Goal: Task Accomplishment & Management: Complete application form

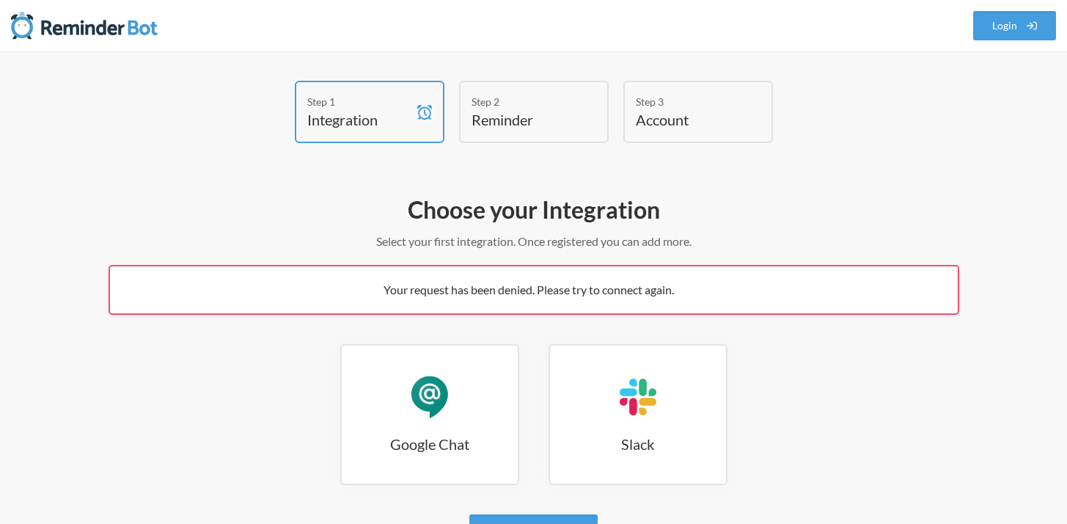
scroll to position [140, 0]
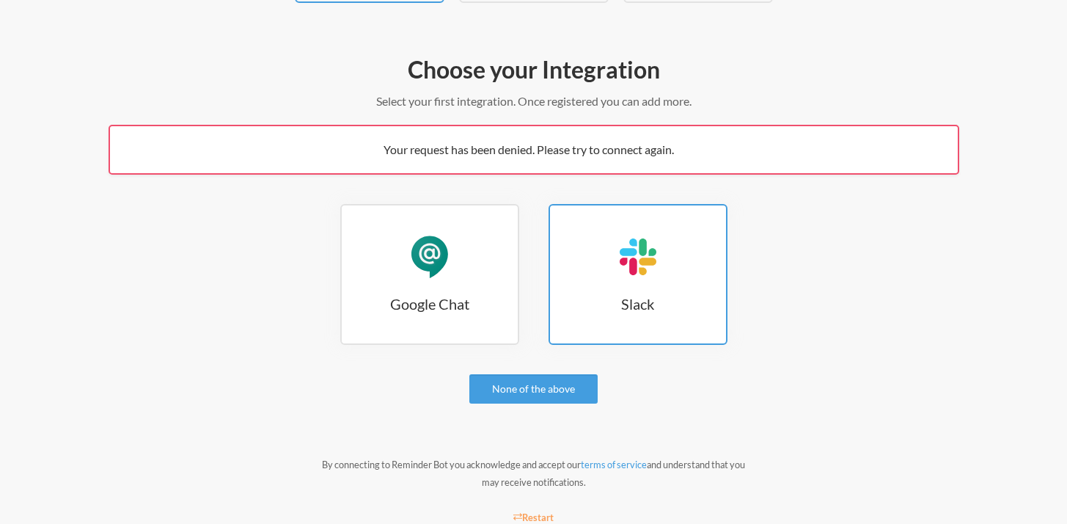
click at [606, 238] on link "Slack Slack" at bounding box center [638, 274] width 179 height 141
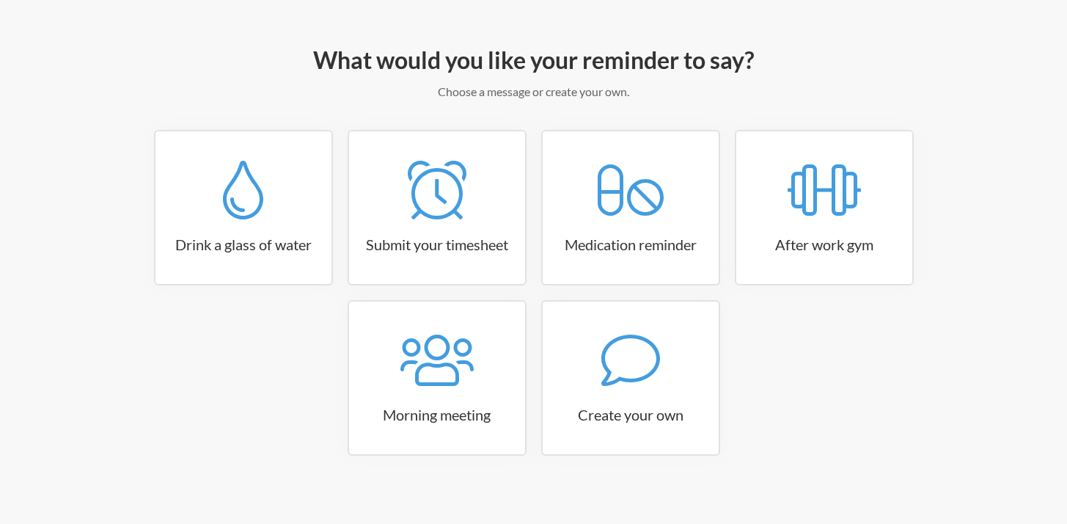
scroll to position [161, 0]
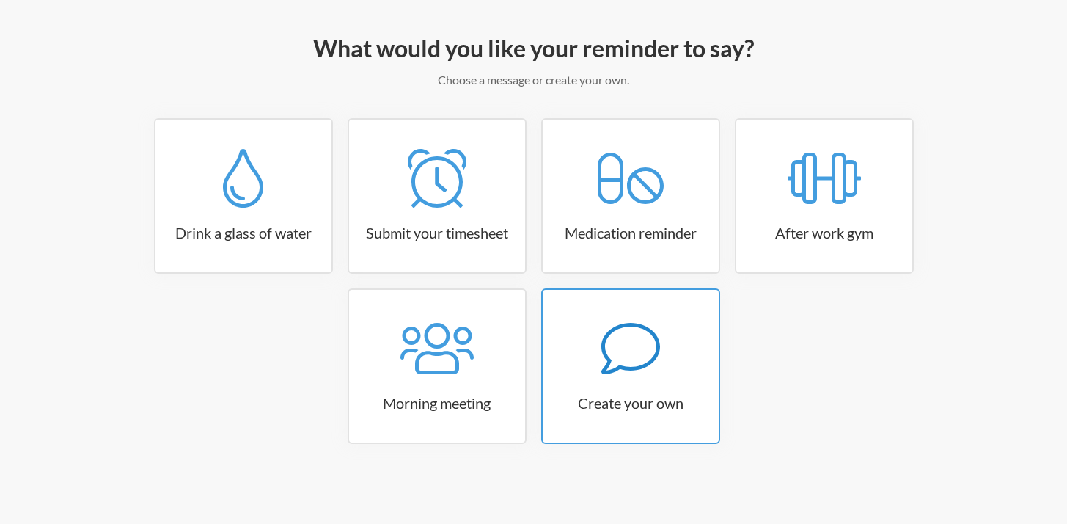
click at [624, 353] on icon at bounding box center [630, 348] width 59 height 59
select select "07:30:00"
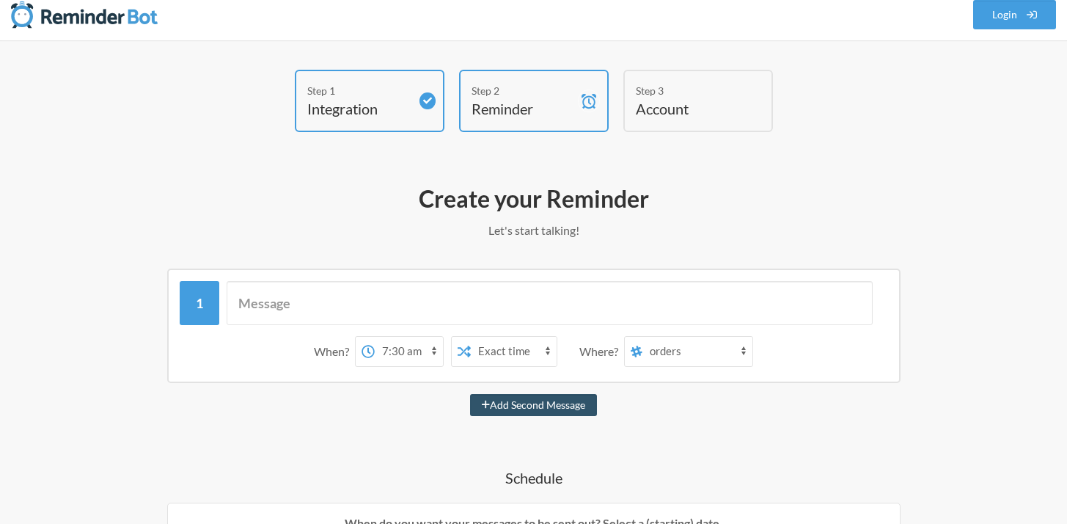
scroll to position [28, 0]
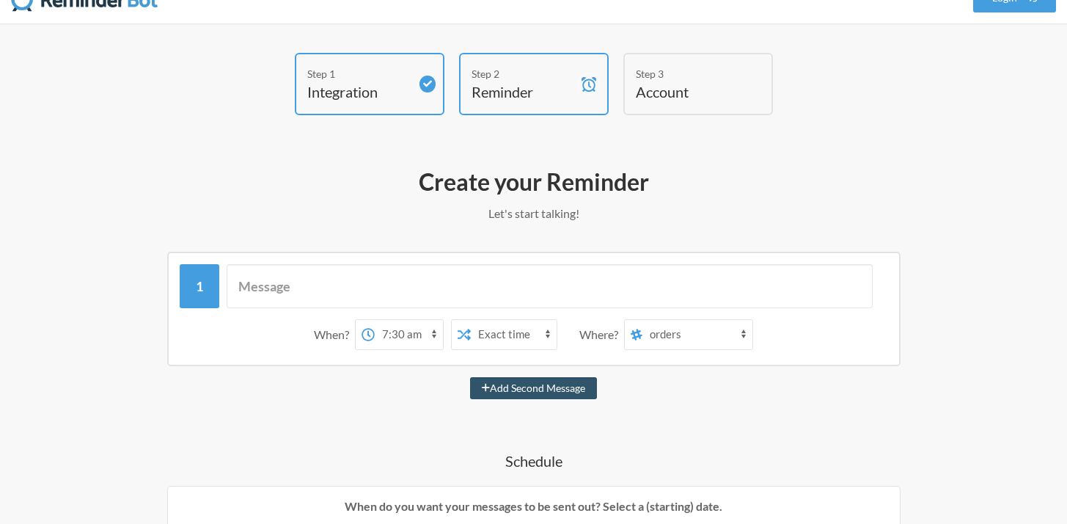
click at [680, 328] on select "orders product-eng main taskforce ops-support webflow wfh-kamasutra migration o…" at bounding box center [697, 334] width 110 height 29
click at [414, 282] on input "text" at bounding box center [550, 286] width 646 height 44
paste input "OF debriefs Socialee on the hooks"
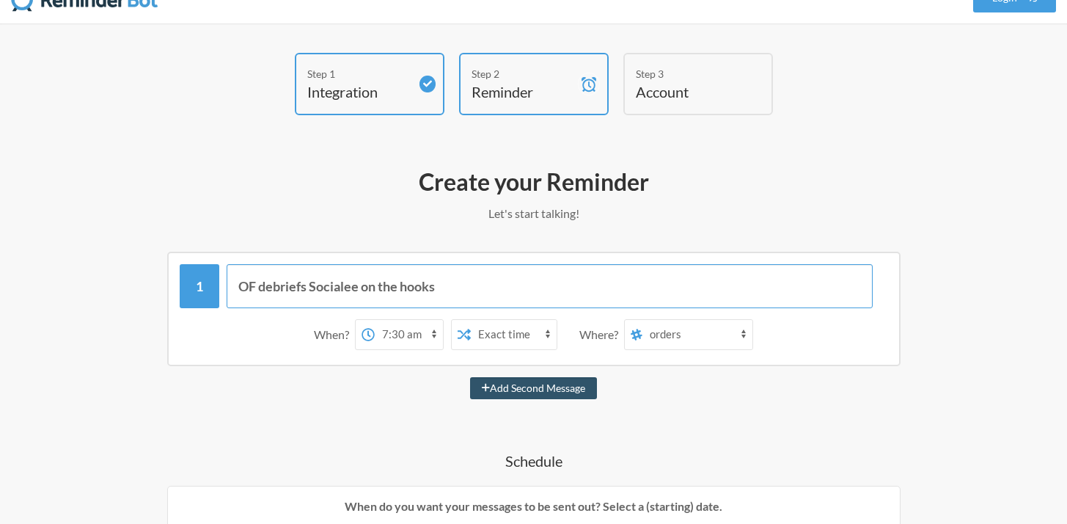
click at [401, 291] on input "OF debriefs Socialee on the hooks" at bounding box center [550, 286] width 646 height 44
click at [463, 288] on input "OF debriefs Socialee on new hooks" at bounding box center [550, 286] width 646 height 44
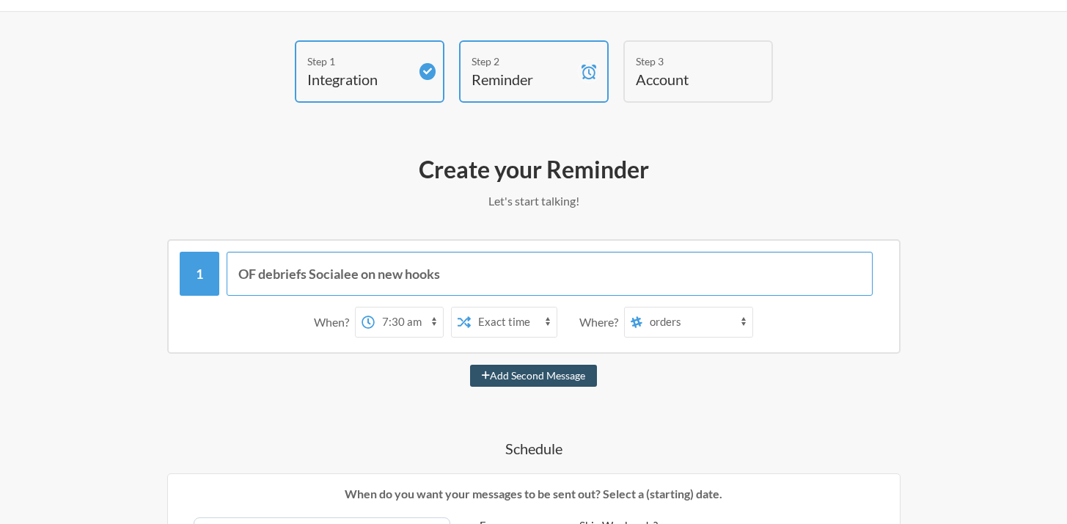
scroll to position [41, 0]
type input "OF debriefs Socialee on new hooks"
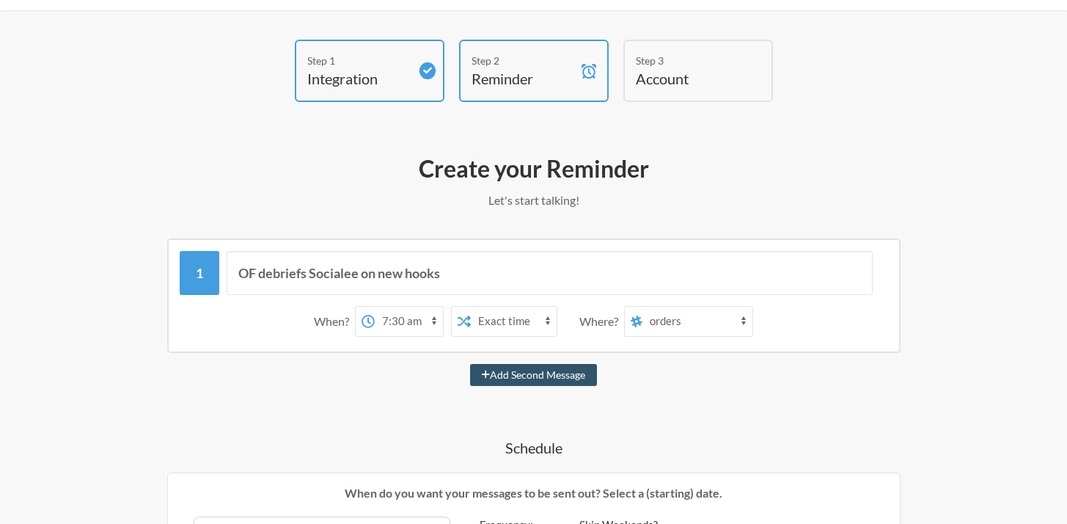
click at [391, 325] on select "12:00 am 12:15 am 12:30 am 12:45 am 1:00 am 1:15 am 1:30 am 1:45 am 2:00 am 2:1…" at bounding box center [409, 321] width 68 height 29
select select "16:00:00"
click at [510, 327] on select "Exact time Random time" at bounding box center [514, 321] width 86 height 29
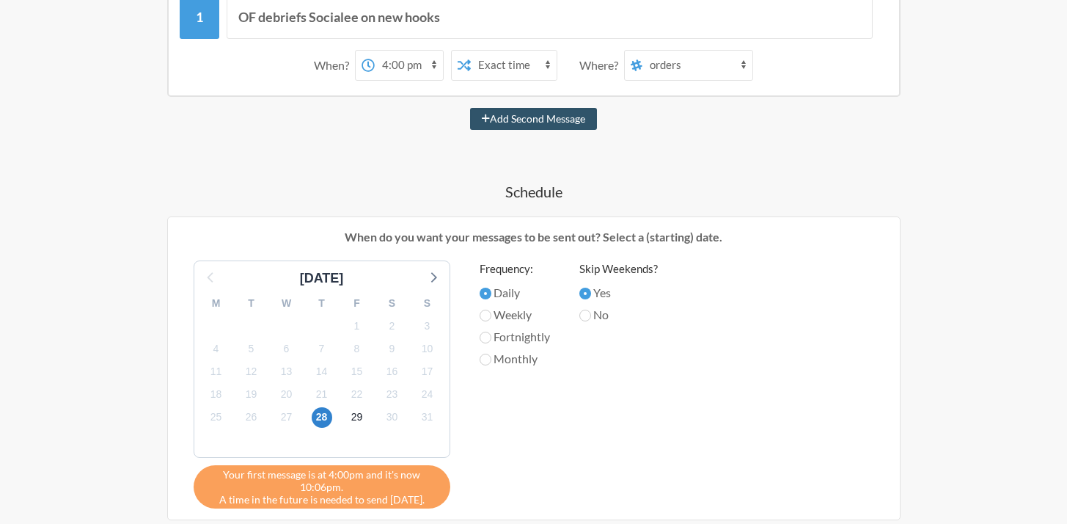
scroll to position [298, 0]
click at [524, 317] on label "Weekly" at bounding box center [515, 314] width 70 height 18
click at [491, 317] on input "Weekly" at bounding box center [486, 315] width 12 height 12
radio input "true"
click at [436, 278] on icon at bounding box center [432, 275] width 19 height 19
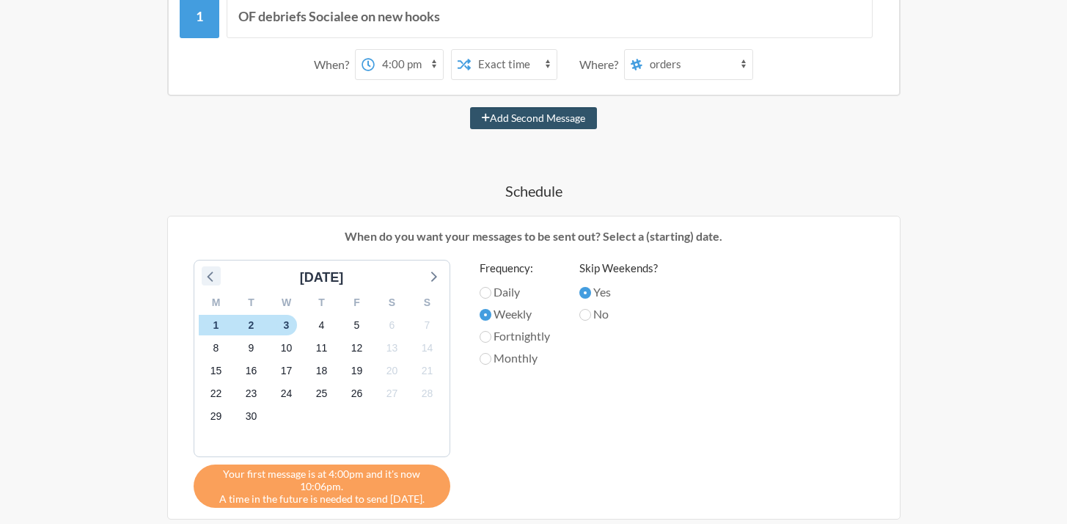
click at [210, 273] on icon at bounding box center [210, 276] width 6 height 10
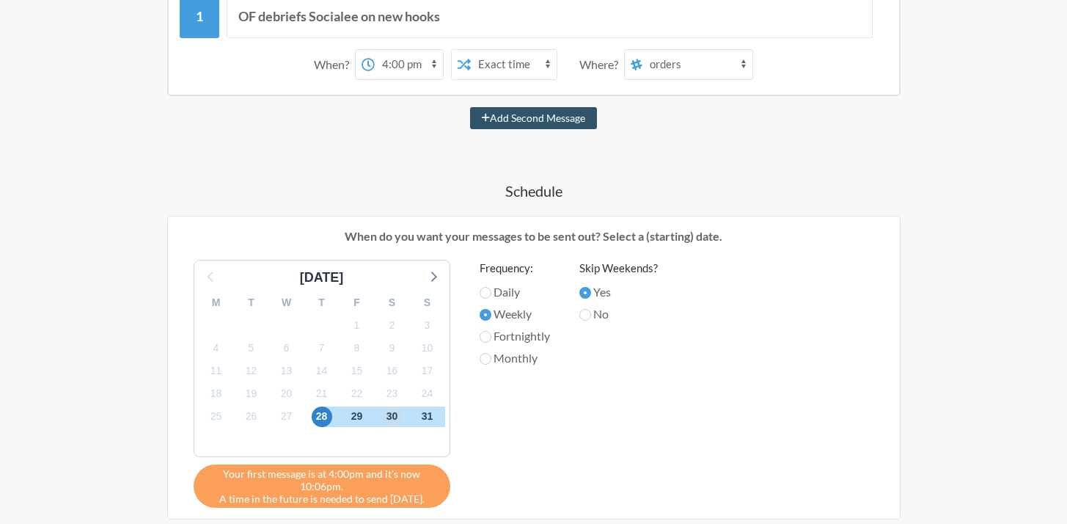
click at [392, 414] on span "30" at bounding box center [392, 416] width 21 height 21
click at [362, 414] on span "29" at bounding box center [357, 416] width 21 height 21
click at [490, 288] on input "Daily" at bounding box center [486, 293] width 12 height 12
radio input "true"
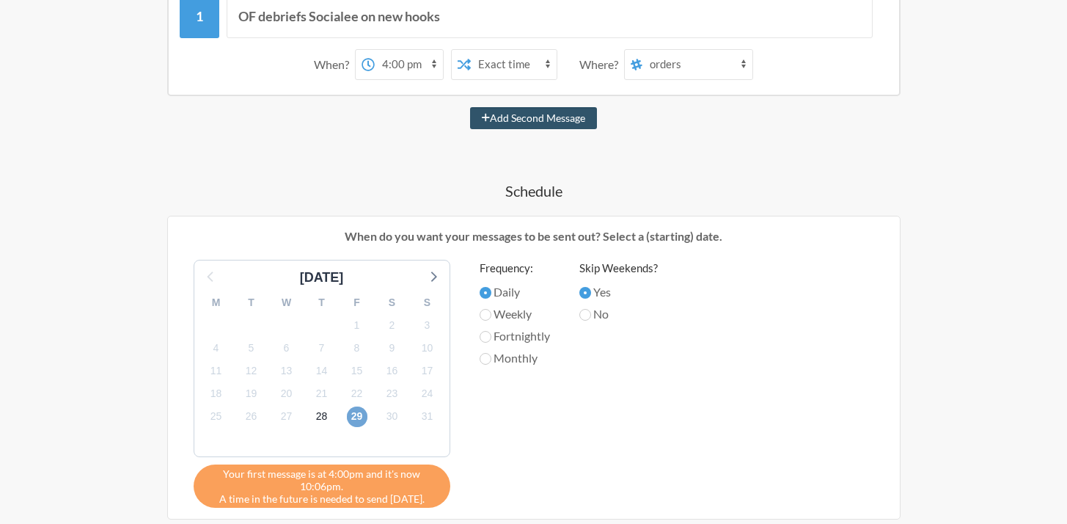
click at [358, 417] on span "29" at bounding box center [357, 416] width 21 height 21
click at [396, 417] on span "30" at bounding box center [392, 416] width 21 height 21
click at [353, 415] on span "29" at bounding box center [357, 416] width 21 height 21
click at [318, 418] on span "28" at bounding box center [322, 416] width 21 height 21
click at [348, 415] on span "29" at bounding box center [357, 416] width 21 height 21
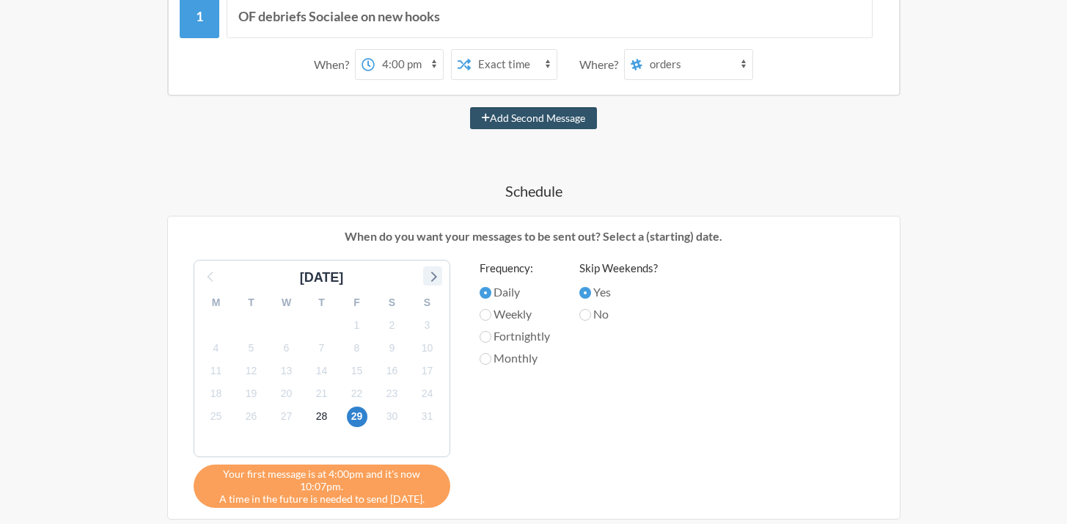
click at [433, 283] on icon at bounding box center [432, 275] width 19 height 19
click at [213, 281] on icon at bounding box center [211, 275] width 19 height 19
click at [577, 122] on button "Add Second Message" at bounding box center [533, 118] width 127 height 22
select select "17:00:00"
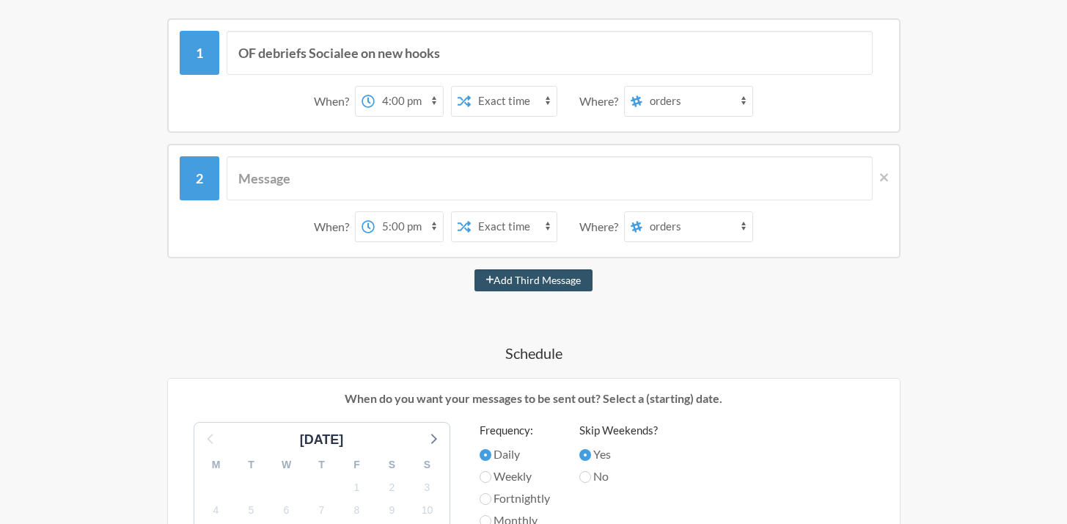
scroll to position [240, 0]
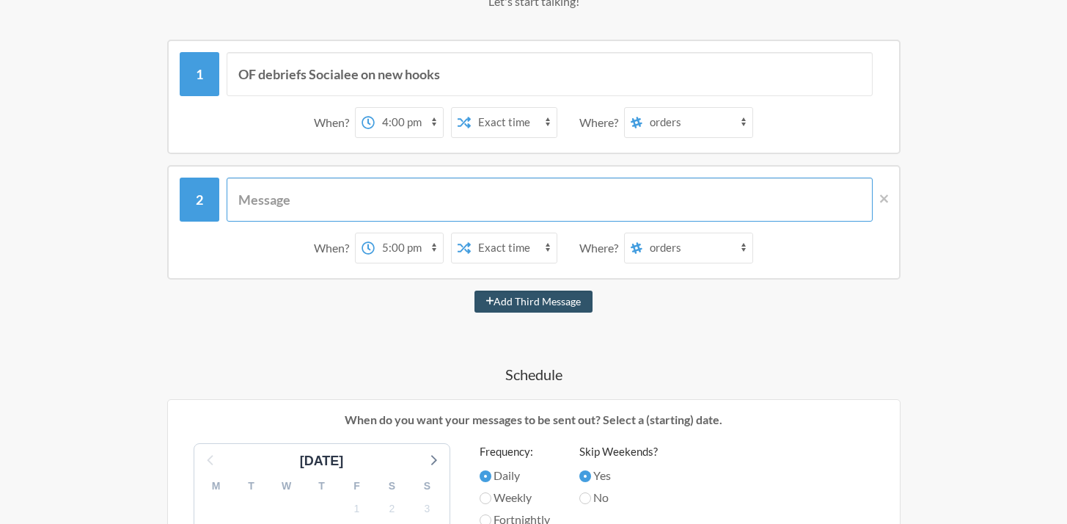
click at [463, 190] on input "text" at bounding box center [550, 199] width 646 height 44
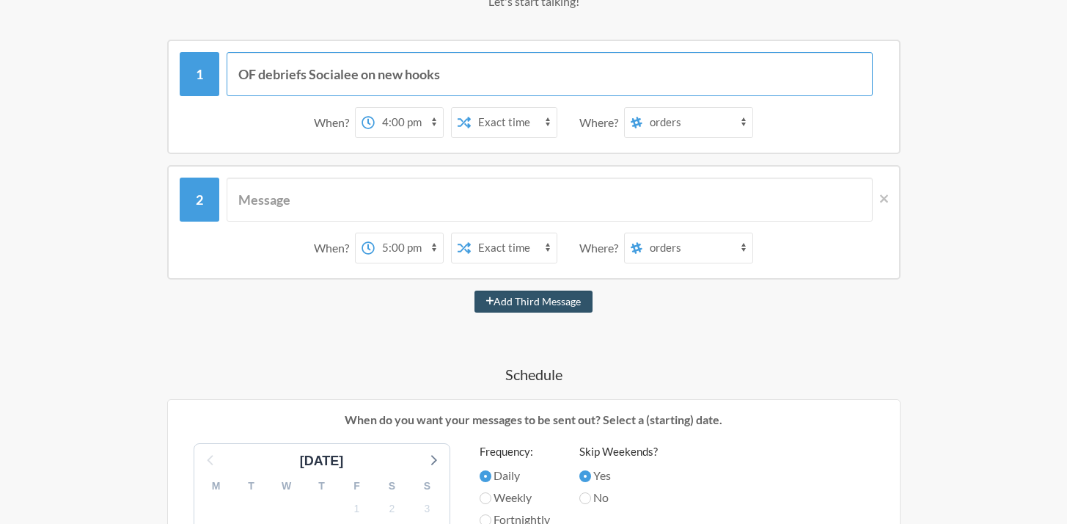
click at [259, 72] on input "OF debriefs Socialee on new hooks" at bounding box center [550, 74] width 646 height 44
type input "OF: debriefs Socialee on new hooks"
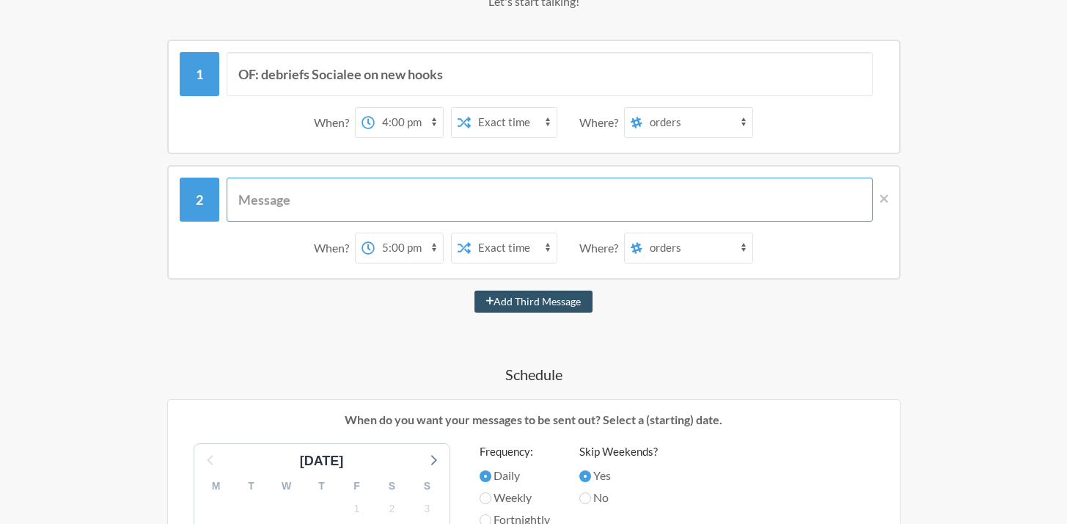
click at [272, 197] on input "text" at bounding box center [550, 199] width 646 height 44
paste input "Production Kick-off: Begin production on 45 English ad variations"
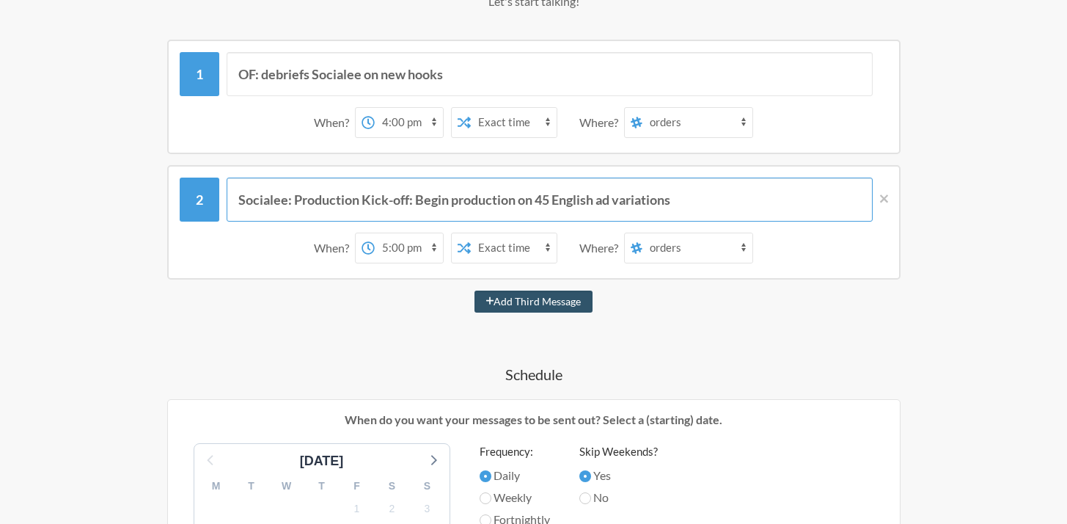
drag, startPoint x: 417, startPoint y: 201, endPoint x: 538, endPoint y: 200, distance: 121.0
click at [538, 200] on input "Socialee: Production Kick-off: Begin production on 45 English ad variations" at bounding box center [550, 199] width 646 height 44
click at [640, 192] on input "Socialee: Production Kick-off (45 English ad variations" at bounding box center [550, 199] width 646 height 44
type input "Socialee: Production Kick-off (45 English ad variations"
click at [474, 290] on button "Add Third Message" at bounding box center [533, 301] width 119 height 22
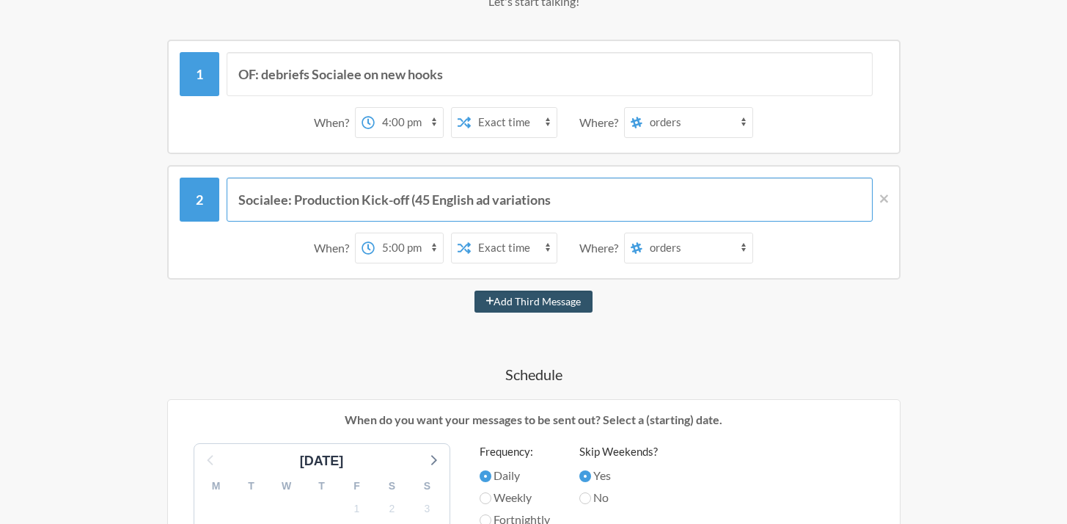
select select "18:00:00"
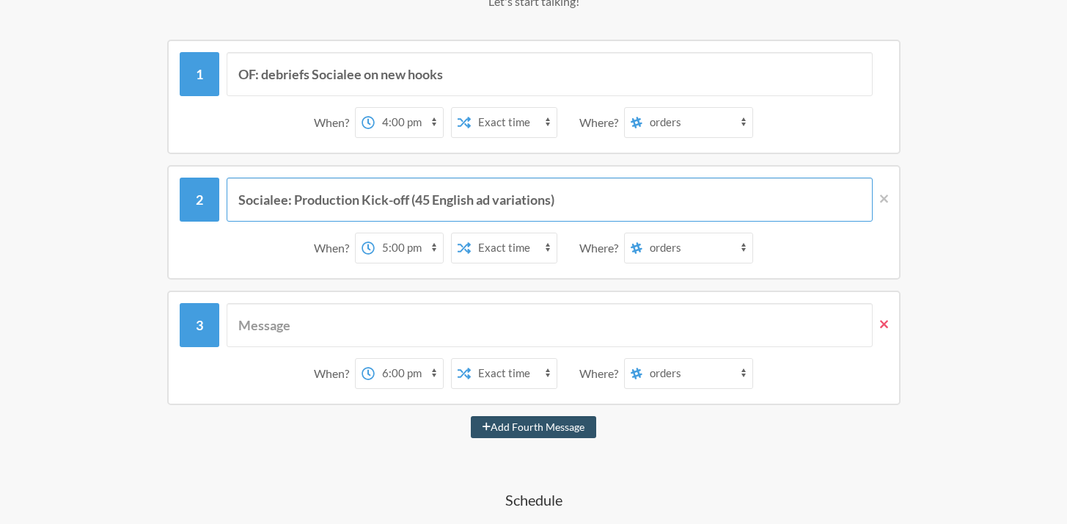
type input "Socialee: Production Kick-off (45 English ad variations)"
click at [881, 318] on icon at bounding box center [884, 324] width 8 height 13
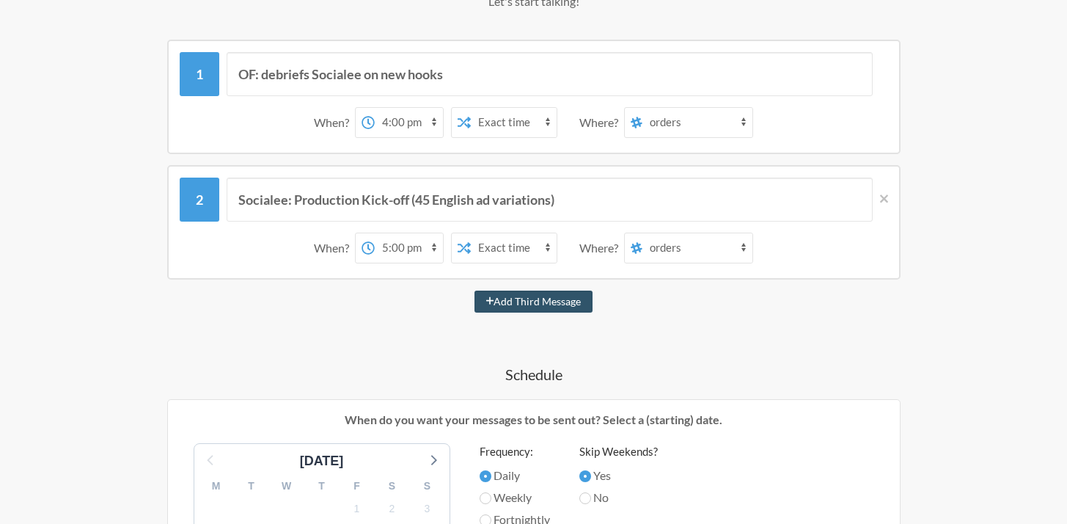
click at [931, 317] on div "OF: debriefs Socialee on new hooks When? 12:00 am 12:15 am 12:30 am 12:45 am 1:…" at bounding box center [534, 509] width 851 height 939
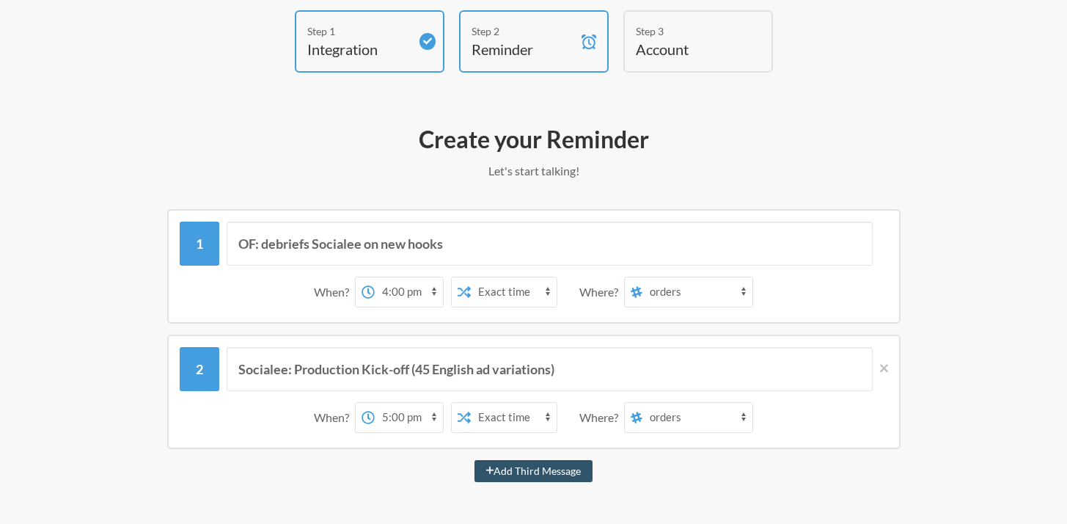
scroll to position [173, 0]
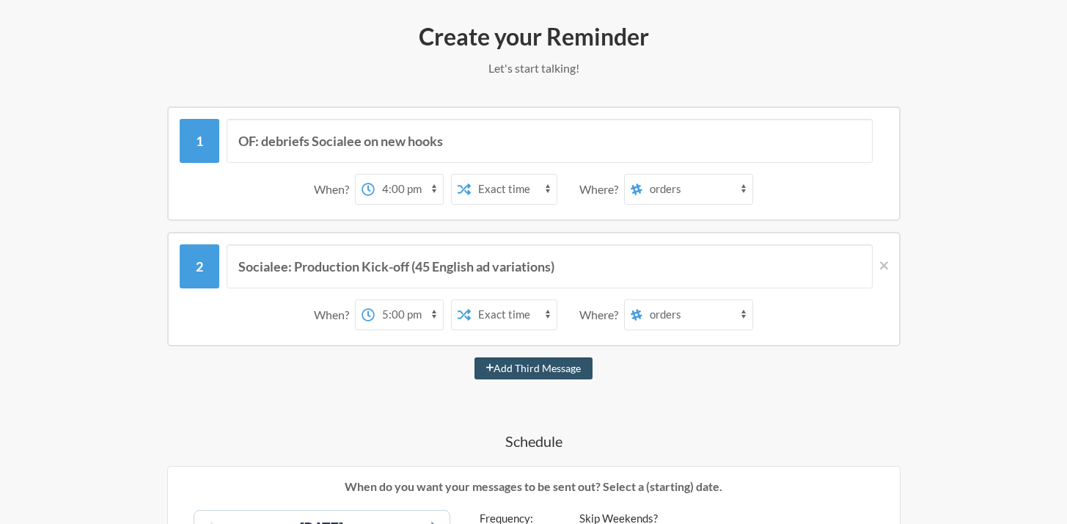
click at [736, 190] on select "orders product-eng main taskforce ops-support webflow wfh-kamasutra migration o…" at bounding box center [697, 189] width 110 height 29
click at [731, 201] on select "orders product-eng main taskforce ops-support webflow wfh-kamasutra migration o…" at bounding box center [697, 189] width 110 height 29
select select "C08N468TCP5"
click at [700, 320] on select "orders product-eng main taskforce ops-support webflow wfh-kamasutra migration o…" at bounding box center [697, 314] width 110 height 29
select select "C08N468TCP5"
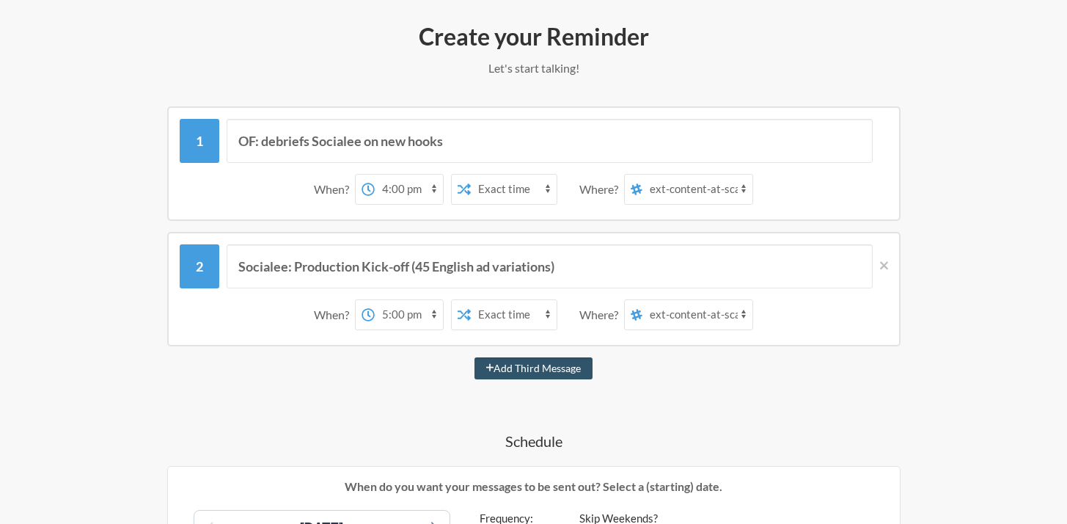
click at [990, 386] on div "Step 1 Integration Step 2 Reminder Step 3 Account What would you like your remi…" at bounding box center [534, 506] width 939 height 1197
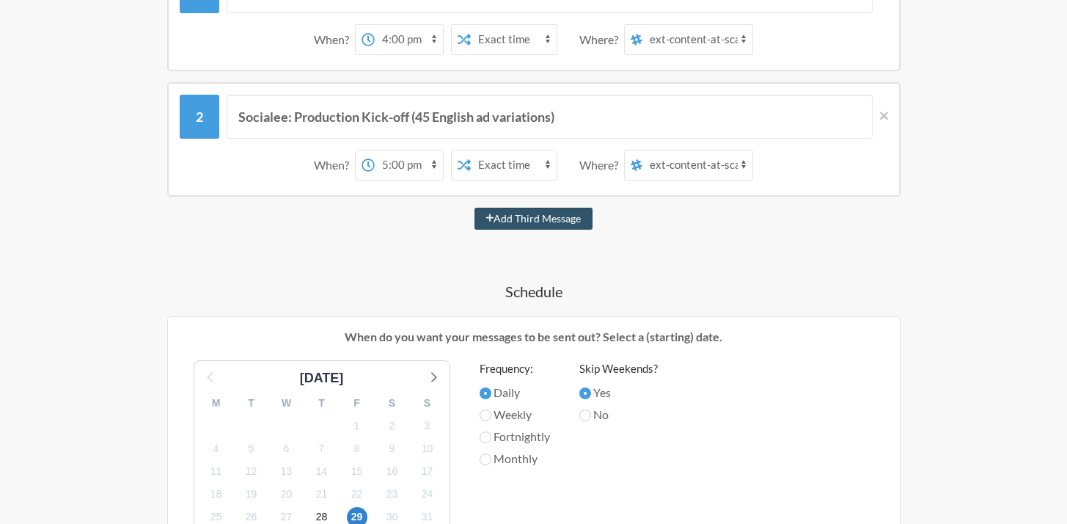
scroll to position [446, 0]
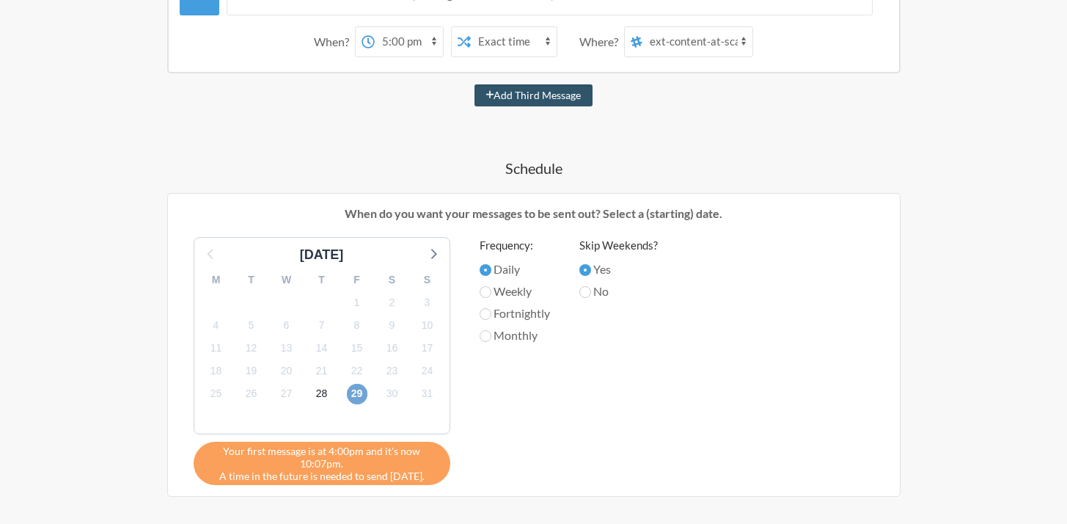
click at [362, 398] on span "29" at bounding box center [357, 394] width 21 height 21
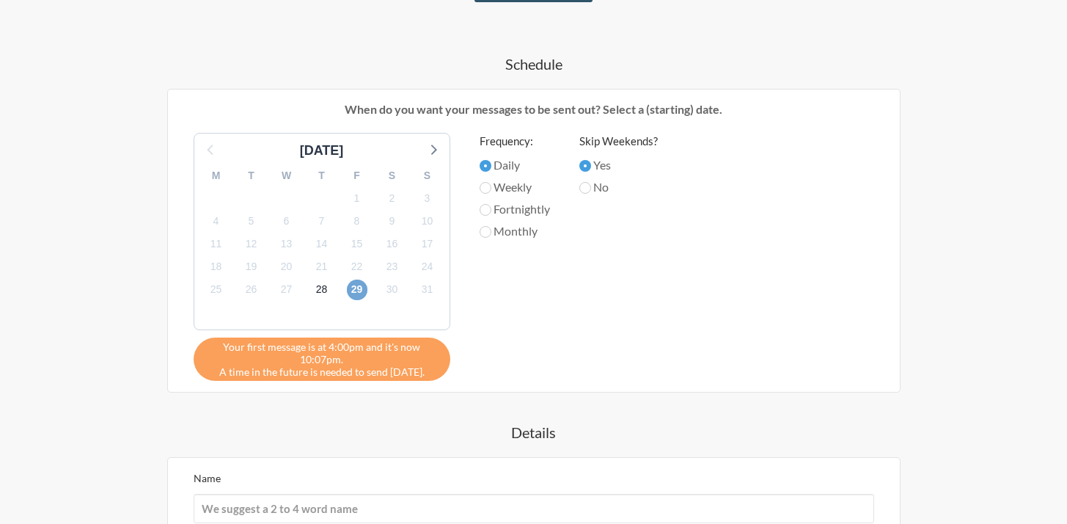
scroll to position [557, 0]
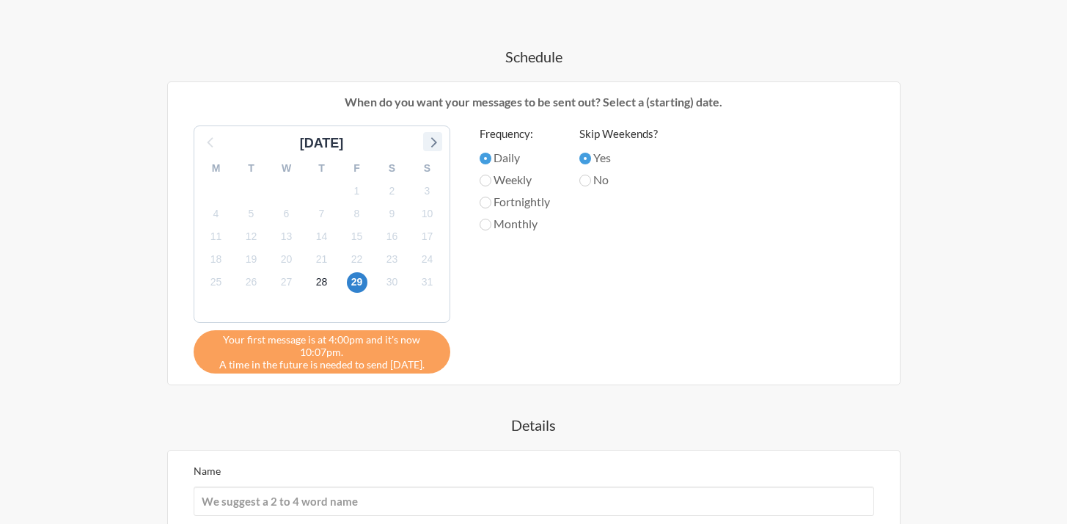
click at [436, 138] on icon at bounding box center [432, 141] width 19 height 19
click at [361, 193] on span "5" at bounding box center [357, 190] width 21 height 21
click at [356, 218] on span "12" at bounding box center [357, 213] width 21 height 21
click at [362, 197] on span "5" at bounding box center [357, 190] width 21 height 21
click at [209, 142] on icon at bounding box center [211, 141] width 19 height 19
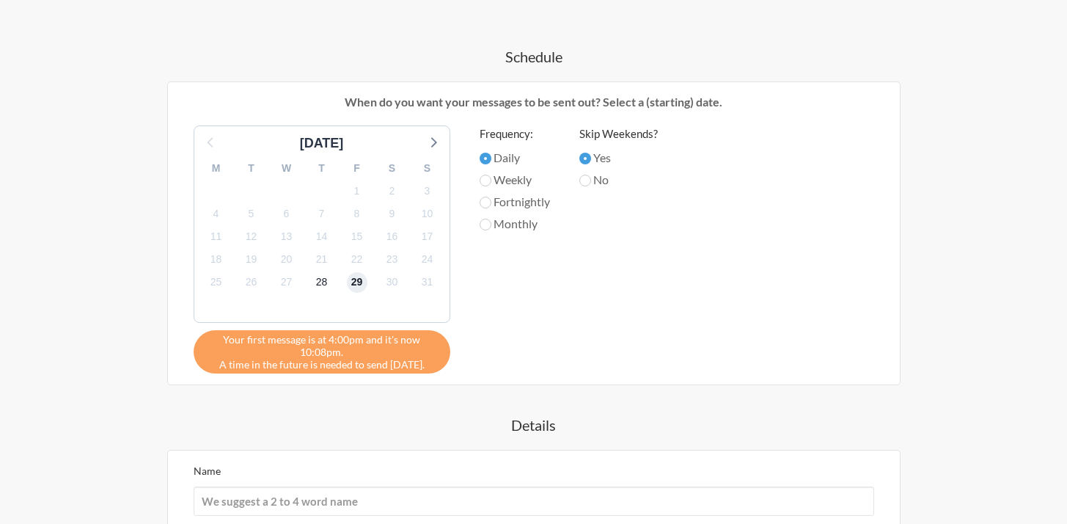
click at [352, 285] on span "29" at bounding box center [357, 282] width 21 height 21
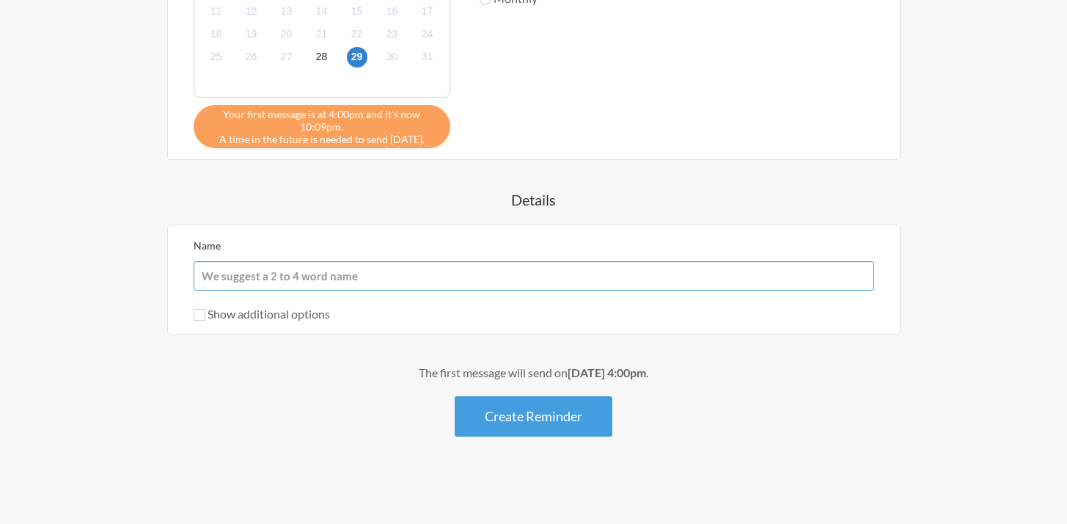
click at [516, 281] on input "Name" at bounding box center [534, 275] width 681 height 29
type input "Workflow Reminder"
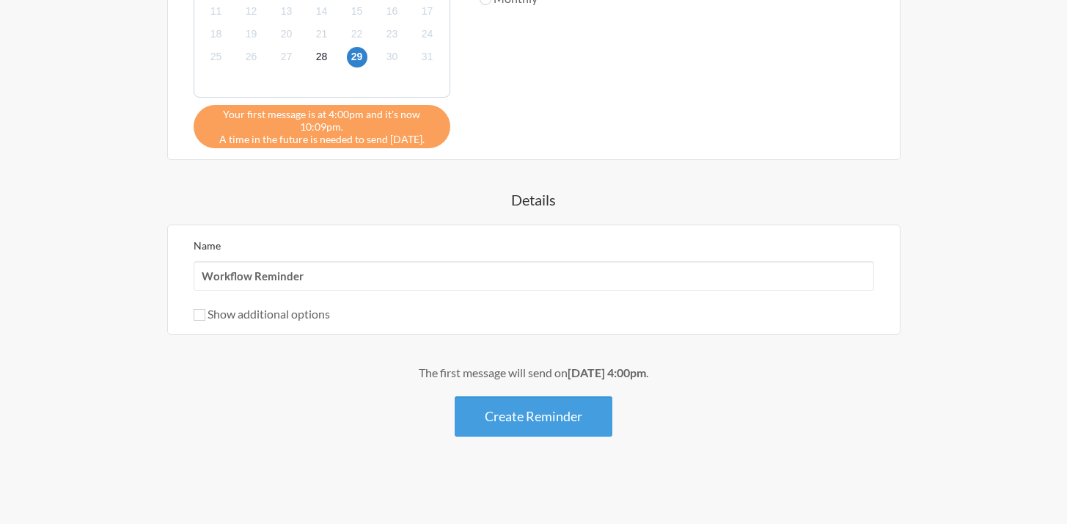
click at [510, 421] on button "Create Reminder" at bounding box center [534, 416] width 158 height 40
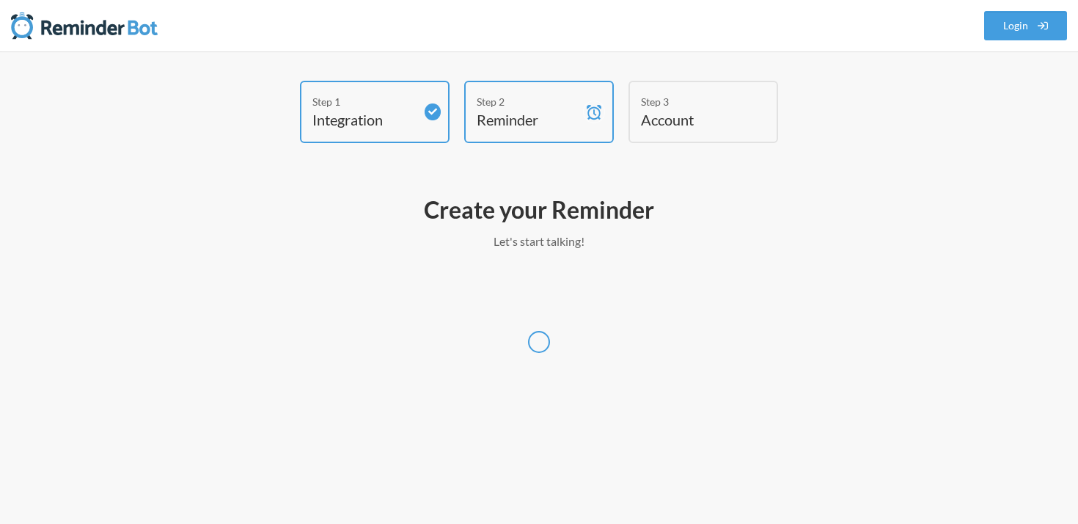
select select "Asia/Hong_Kong"
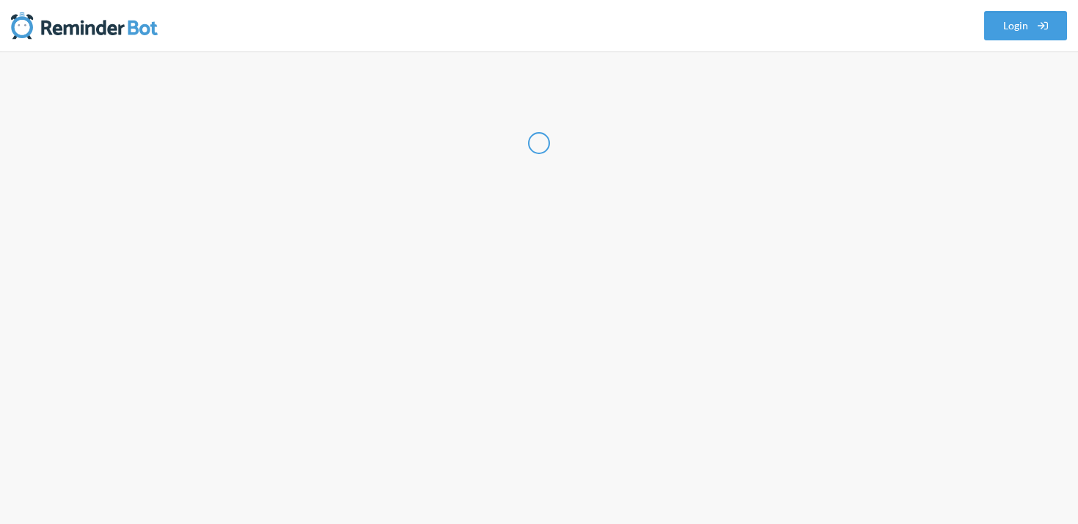
select select "SG"
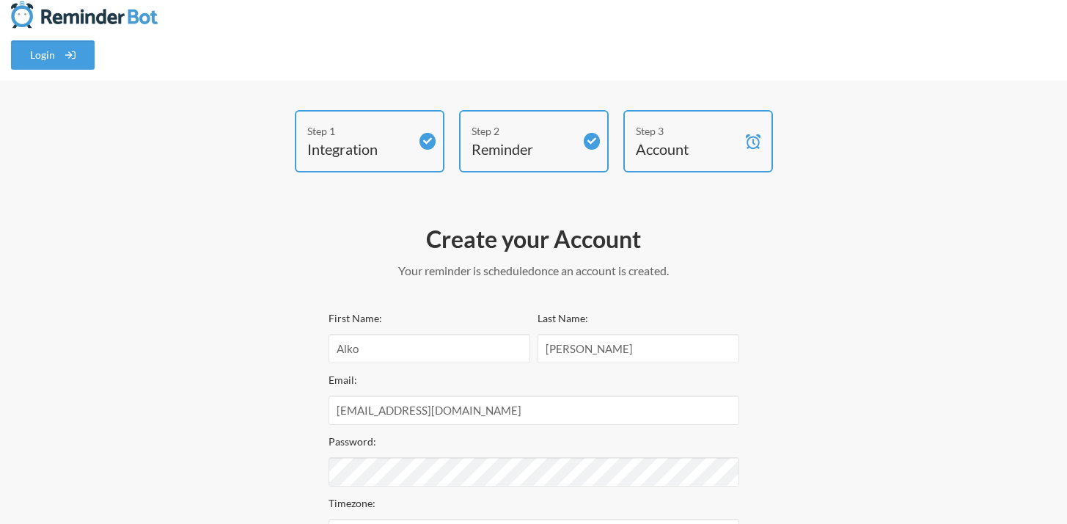
select select "Asia/Hong_Kong"
select select "SG"
